Goal: Task Accomplishment & Management: Manage account settings

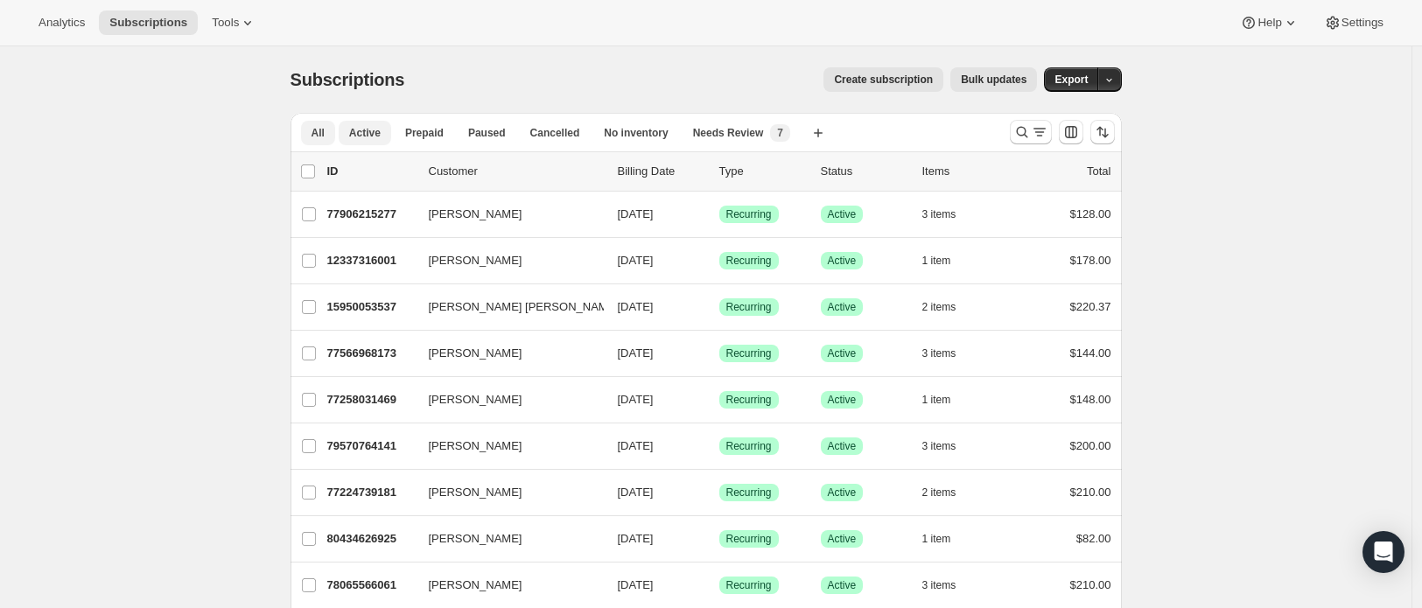
click at [358, 140] on button "Active" at bounding box center [365, 133] width 52 height 24
click at [324, 132] on span "All" at bounding box center [317, 133] width 13 height 14
click at [476, 132] on span "Paused" at bounding box center [487, 133] width 38 height 14
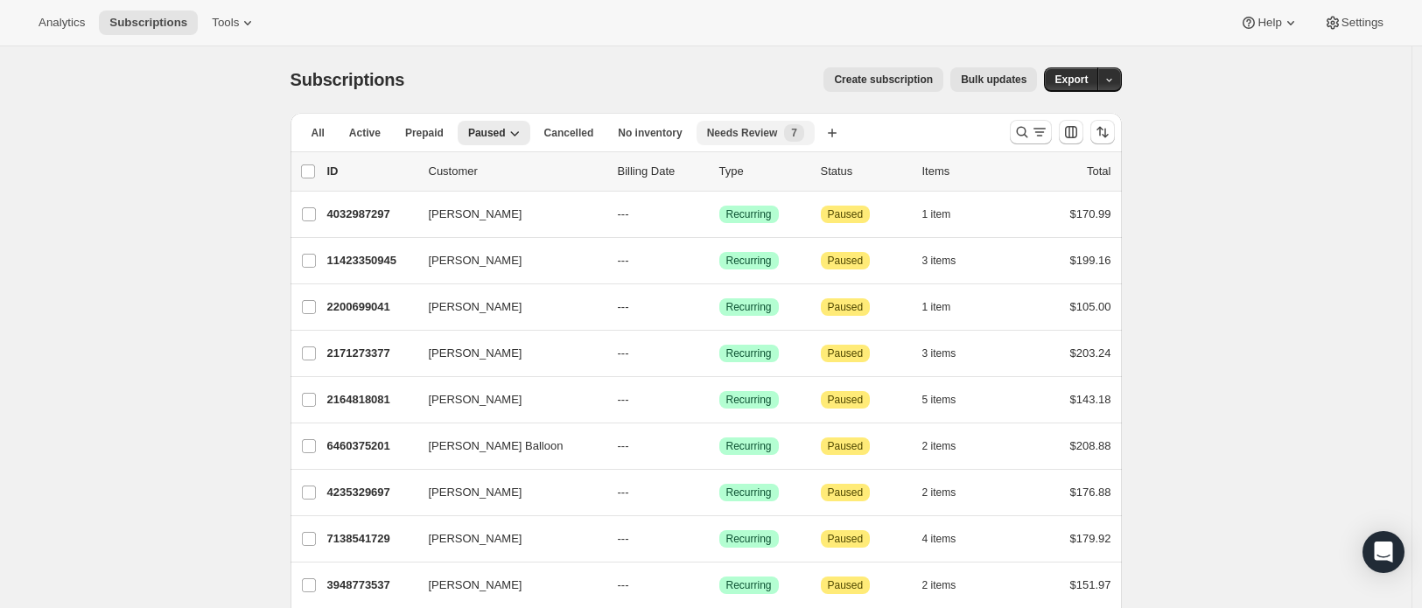
click at [751, 134] on span "Needs Review" at bounding box center [742, 133] width 71 height 14
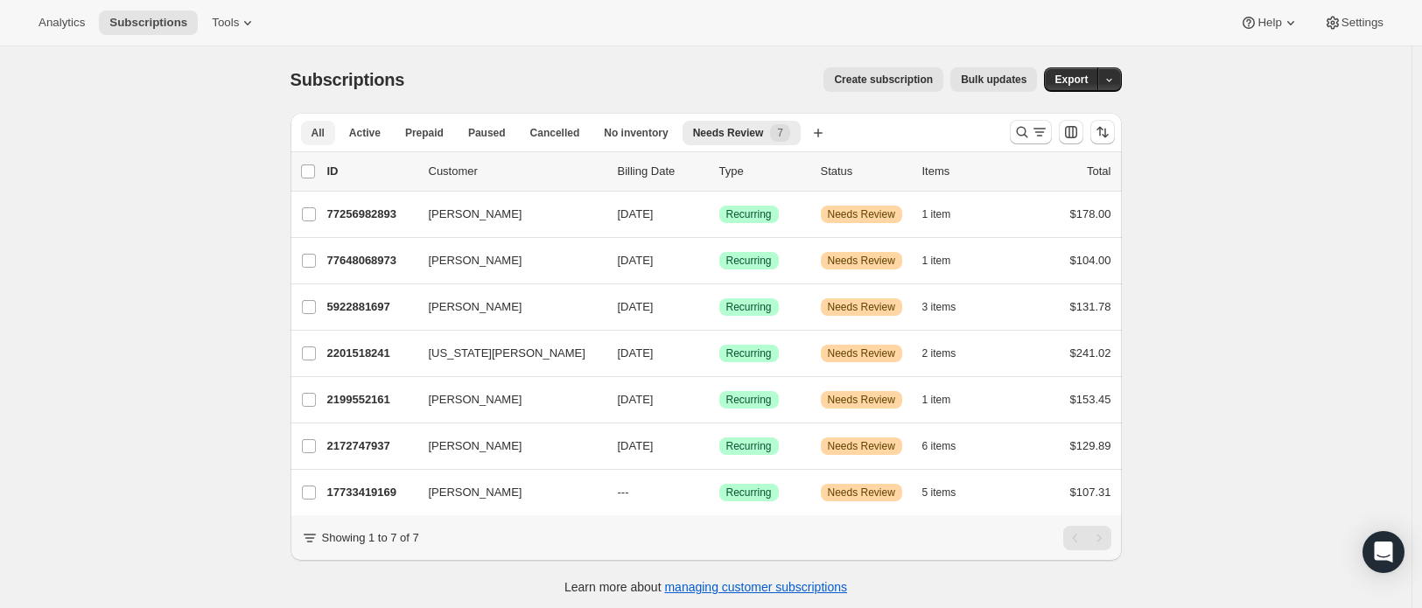
click at [330, 135] on button "All" at bounding box center [318, 133] width 34 height 24
